Goal: Information Seeking & Learning: Learn about a topic

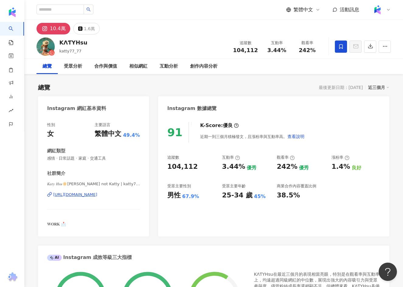
click at [94, 197] on div "[URL][DOMAIN_NAME]" at bounding box center [75, 194] width 44 height 5
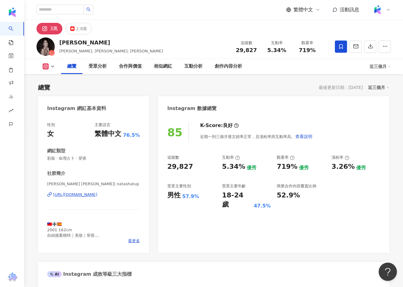
click at [87, 191] on div "Natasha Hernandez Liu 何心寧 | natashatup https://www.instagram.com/natashatup/" at bounding box center [93, 199] width 93 height 36
click at [87, 193] on div "https://www.instagram.com/natashatup/" at bounding box center [75, 194] width 44 height 5
